Goal: Task Accomplishment & Management: Manage account settings

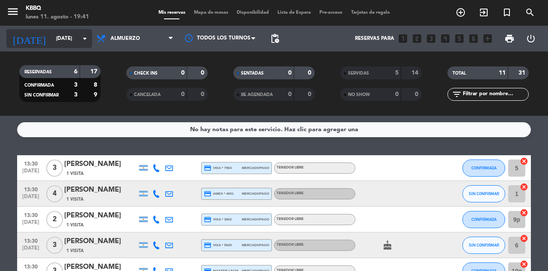
click at [82, 34] on icon "arrow_drop_down" at bounding box center [85, 38] width 10 height 10
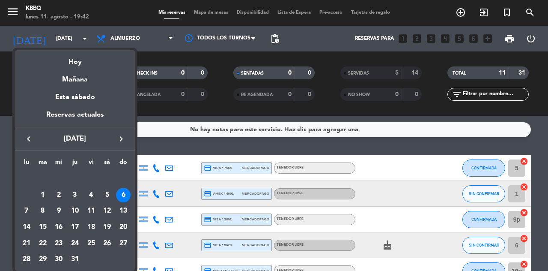
click at [128, 139] on button "keyboard_arrow_right" at bounding box center [120, 138] width 15 height 11
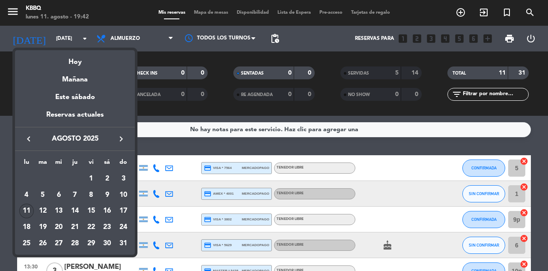
click at [27, 209] on div "11" at bounding box center [26, 210] width 15 height 15
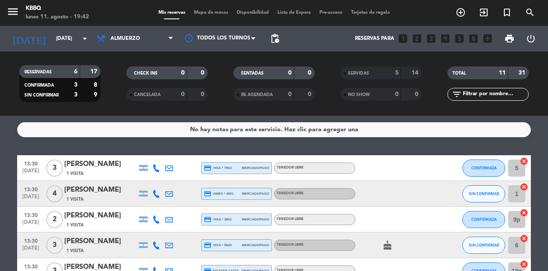
type input "lun. 11 ago."
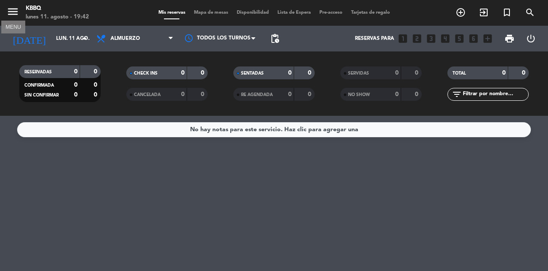
click at [15, 10] on icon "menu" at bounding box center [12, 11] width 13 height 13
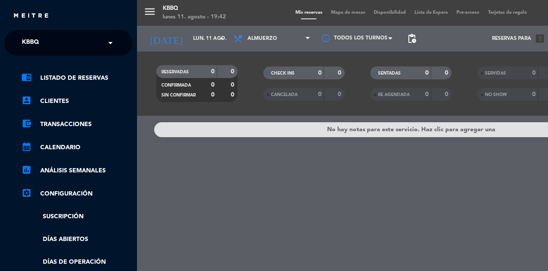
click at [67, 35] on input "text" at bounding box center [69, 43] width 104 height 19
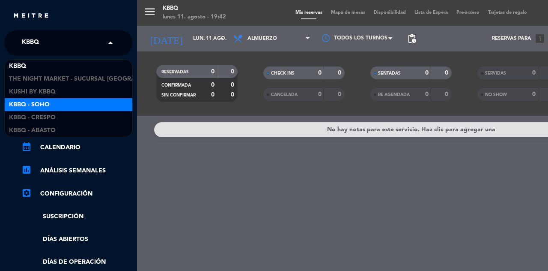
click at [81, 104] on div "Kbbq - Soho" at bounding box center [69, 104] width 128 height 13
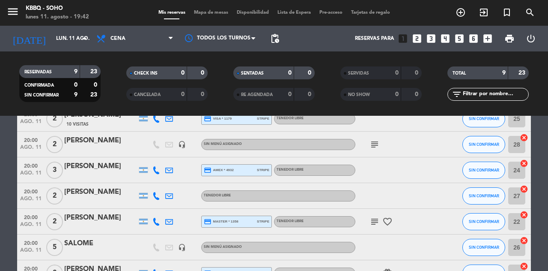
scroll to position [30, 0]
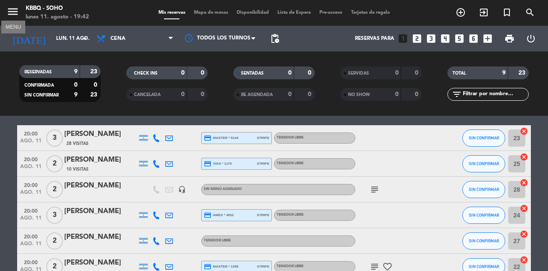
click at [9, 7] on icon "menu" at bounding box center [12, 11] width 13 height 13
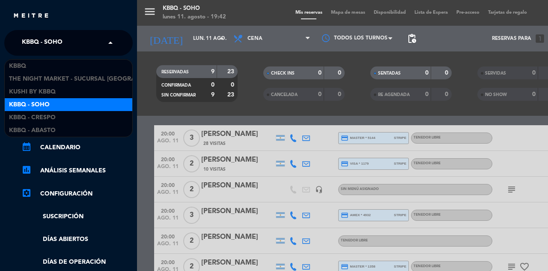
click at [62, 39] on span "Kbbq - Soho" at bounding box center [42, 43] width 41 height 18
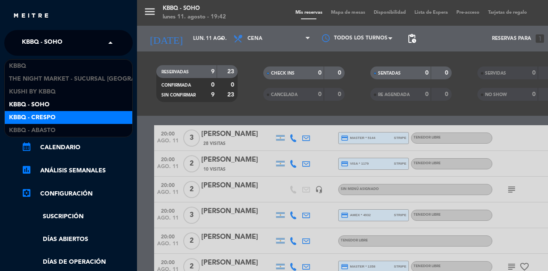
click at [82, 112] on div "Kbbq - Crespo" at bounding box center [69, 117] width 128 height 13
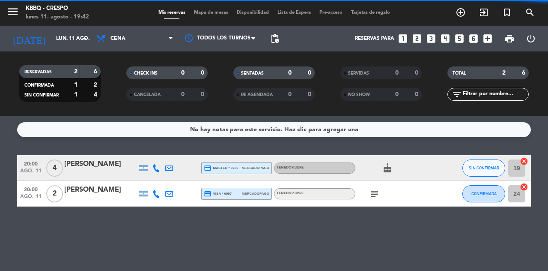
scroll to position [0, 0]
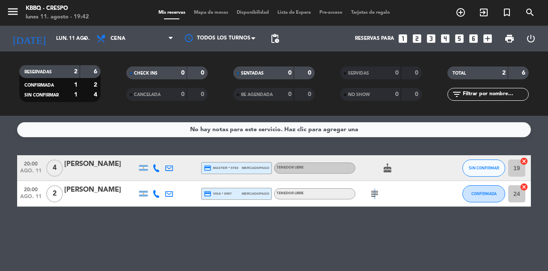
click at [374, 193] on icon "subject" at bounding box center [375, 193] width 10 height 10
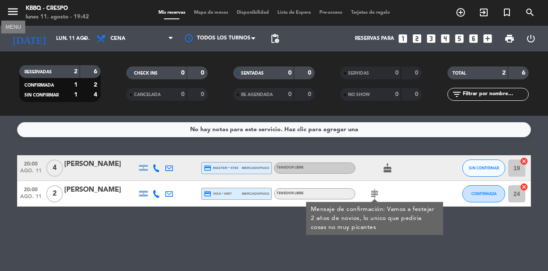
click at [16, 11] on icon "menu" at bounding box center [12, 11] width 13 height 13
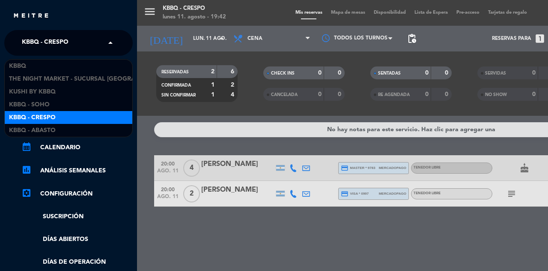
click at [69, 50] on div "× Kbbq - Crespo" at bounding box center [49, 43] width 63 height 18
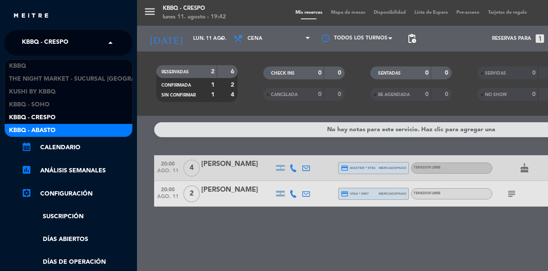
drag, startPoint x: 90, startPoint y: 128, endPoint x: 97, endPoint y: 127, distance: 6.6
click at [90, 128] on div "KBBQ - Abasto" at bounding box center [69, 130] width 128 height 13
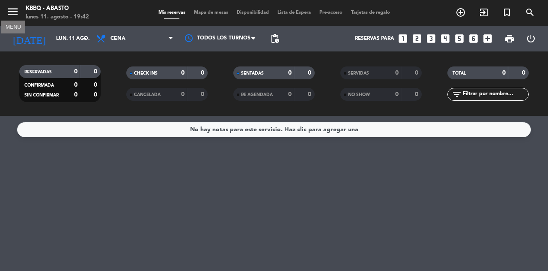
click at [12, 9] on icon "menu" at bounding box center [12, 11] width 13 height 13
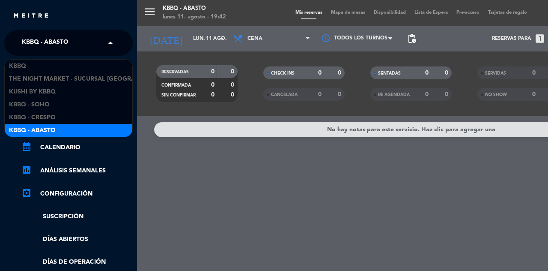
click at [57, 47] on span "KBBQ - Abasto" at bounding box center [45, 43] width 47 height 18
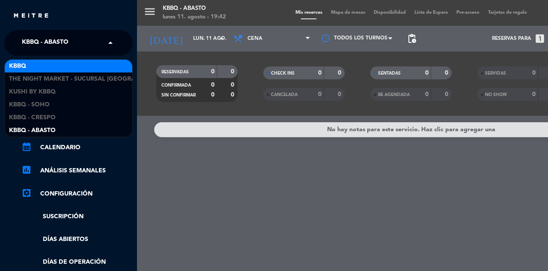
click at [69, 70] on div "KBBQ" at bounding box center [69, 66] width 128 height 13
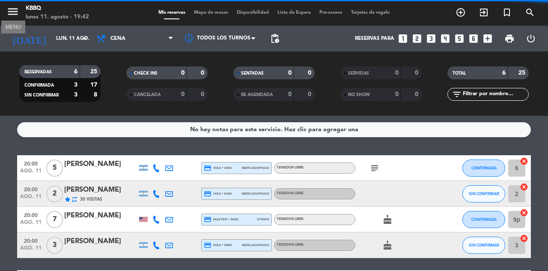
click at [13, 12] on icon "menu" at bounding box center [12, 11] width 13 height 13
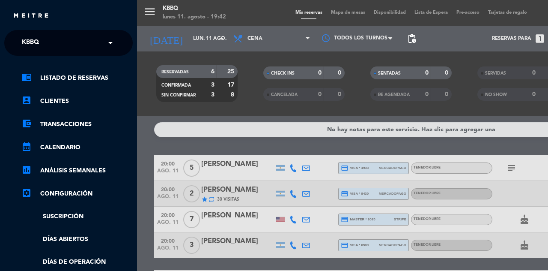
click at [50, 52] on ng-select "× KBBQ ×" at bounding box center [68, 43] width 128 height 26
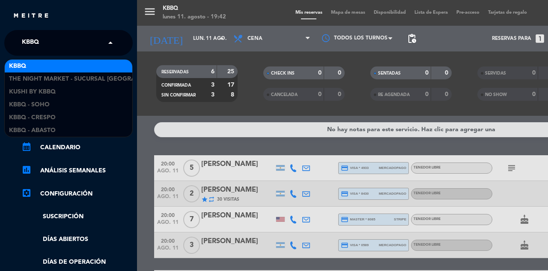
click at [52, 45] on div "× KBBQ" at bounding box center [61, 43] width 88 height 18
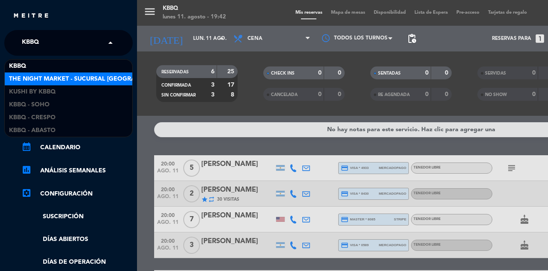
click at [54, 77] on span "The Night Market - Sucursal [GEOGRAPHIC_DATA]" at bounding box center [89, 79] width 161 height 10
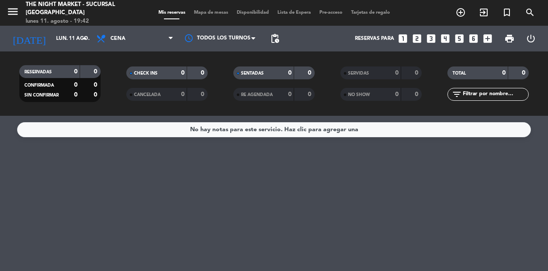
drag, startPoint x: 18, startPoint y: 3, endPoint x: 24, endPoint y: 6, distance: 6.3
click at [19, 4] on span "menu" at bounding box center [15, 13] width 19 height 20
click at [20, 11] on span "menu MENU" at bounding box center [15, 13] width 19 height 20
click at [18, 13] on icon "menu" at bounding box center [12, 11] width 13 height 13
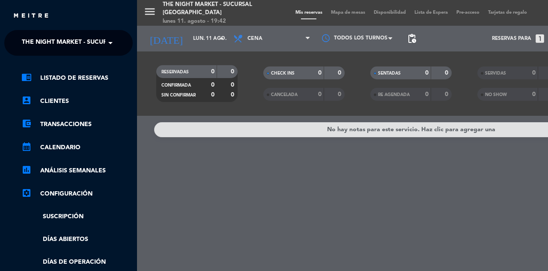
click at [116, 47] on span at bounding box center [112, 43] width 15 height 18
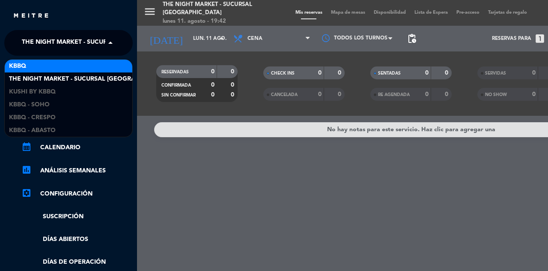
click at [94, 66] on div "KBBQ" at bounding box center [69, 66] width 128 height 13
